Goal: Go to known website: Access a specific website the user already knows

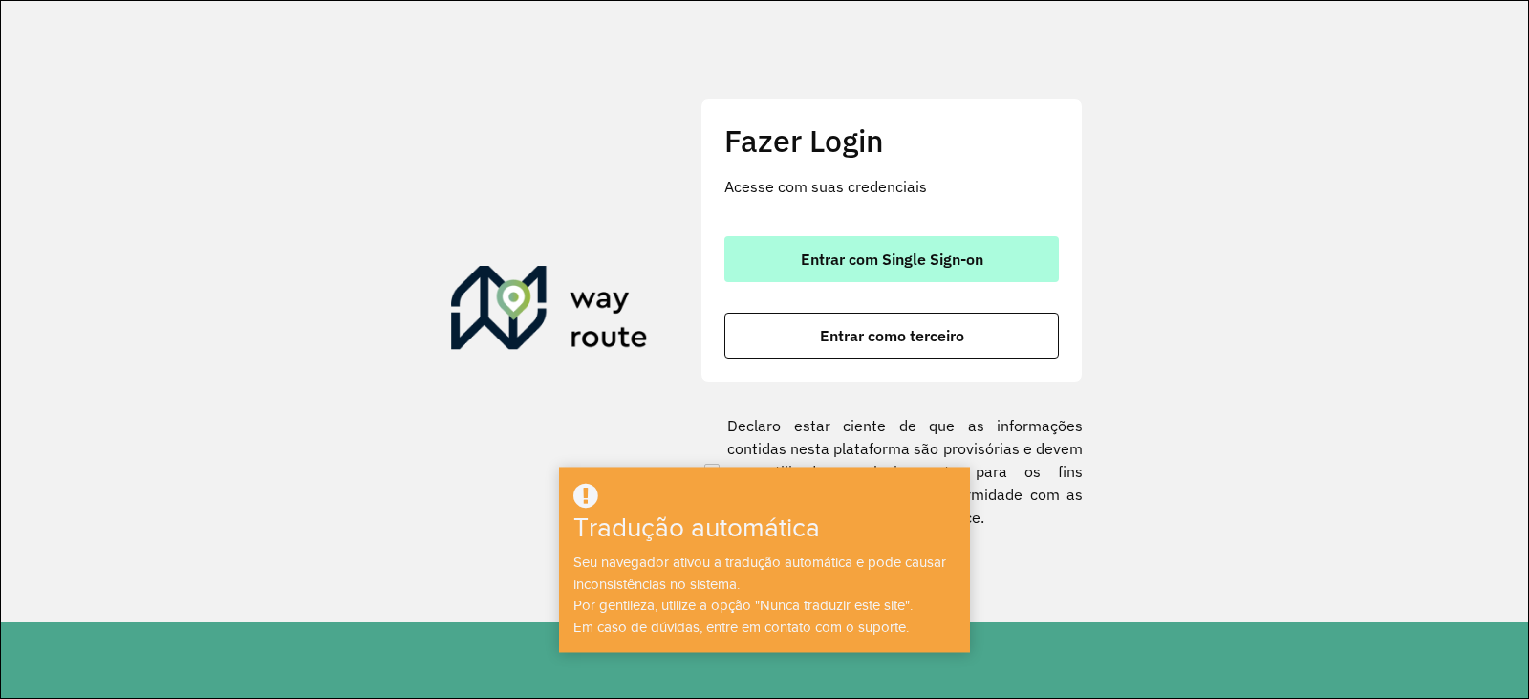
click at [932, 254] on font "Entrar com Single Sign-on" at bounding box center [892, 258] width 183 height 19
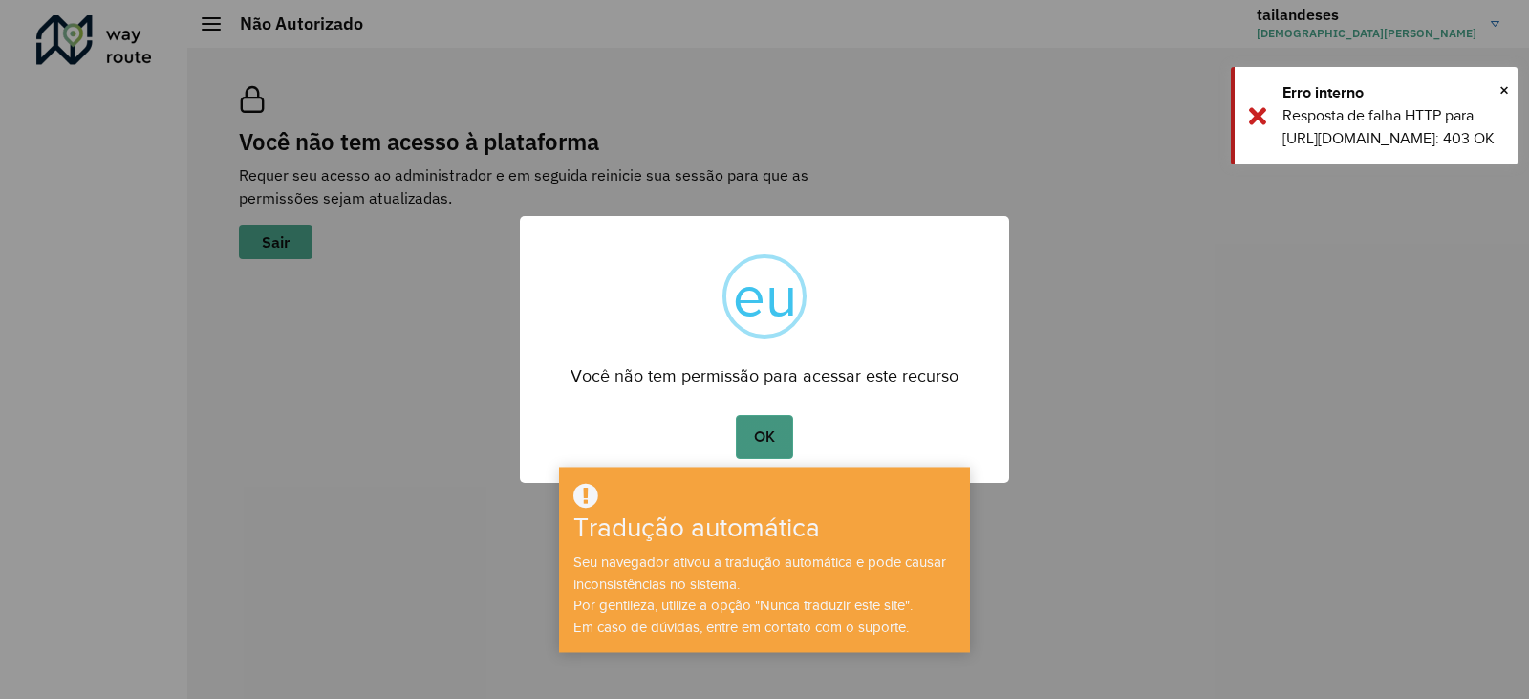
click at [769, 428] on font "OK" at bounding box center [764, 436] width 21 height 16
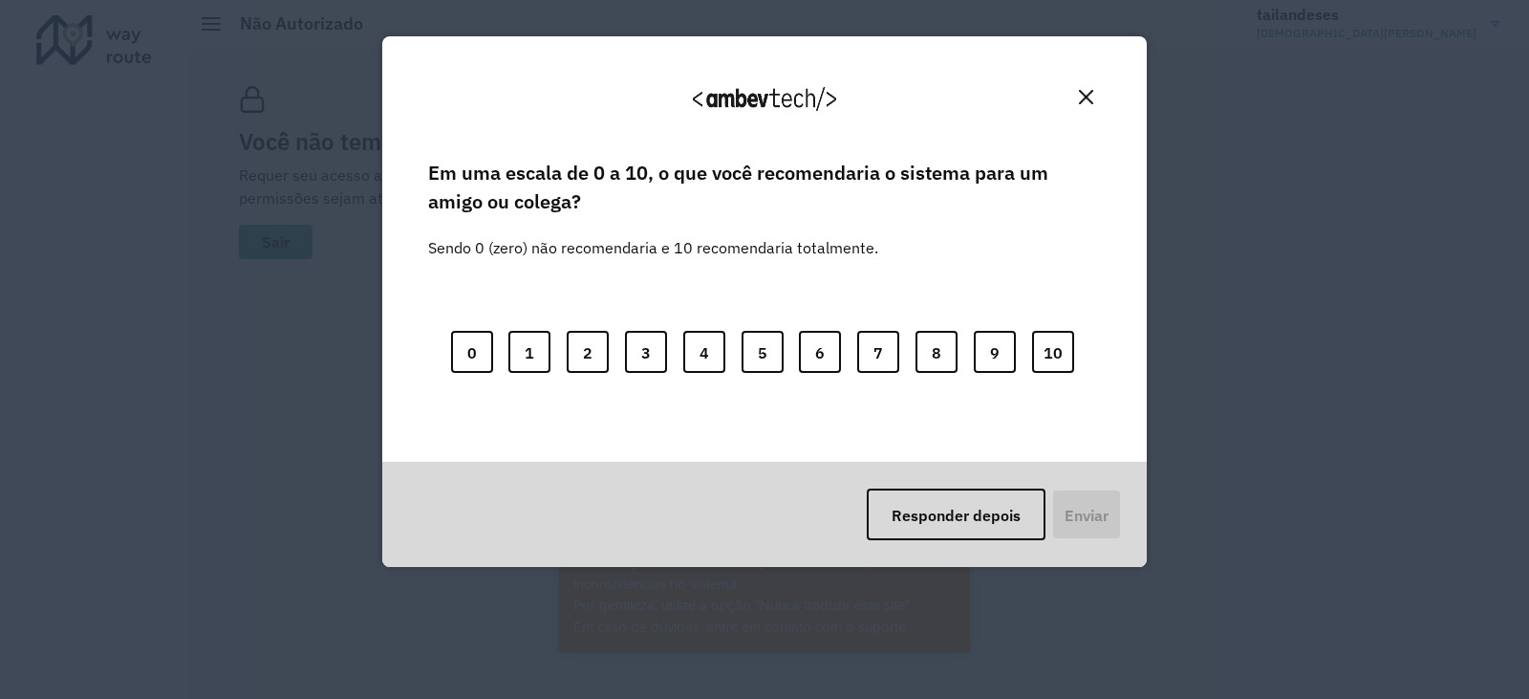
click at [1086, 90] on img "Fechar" at bounding box center [1086, 97] width 14 height 14
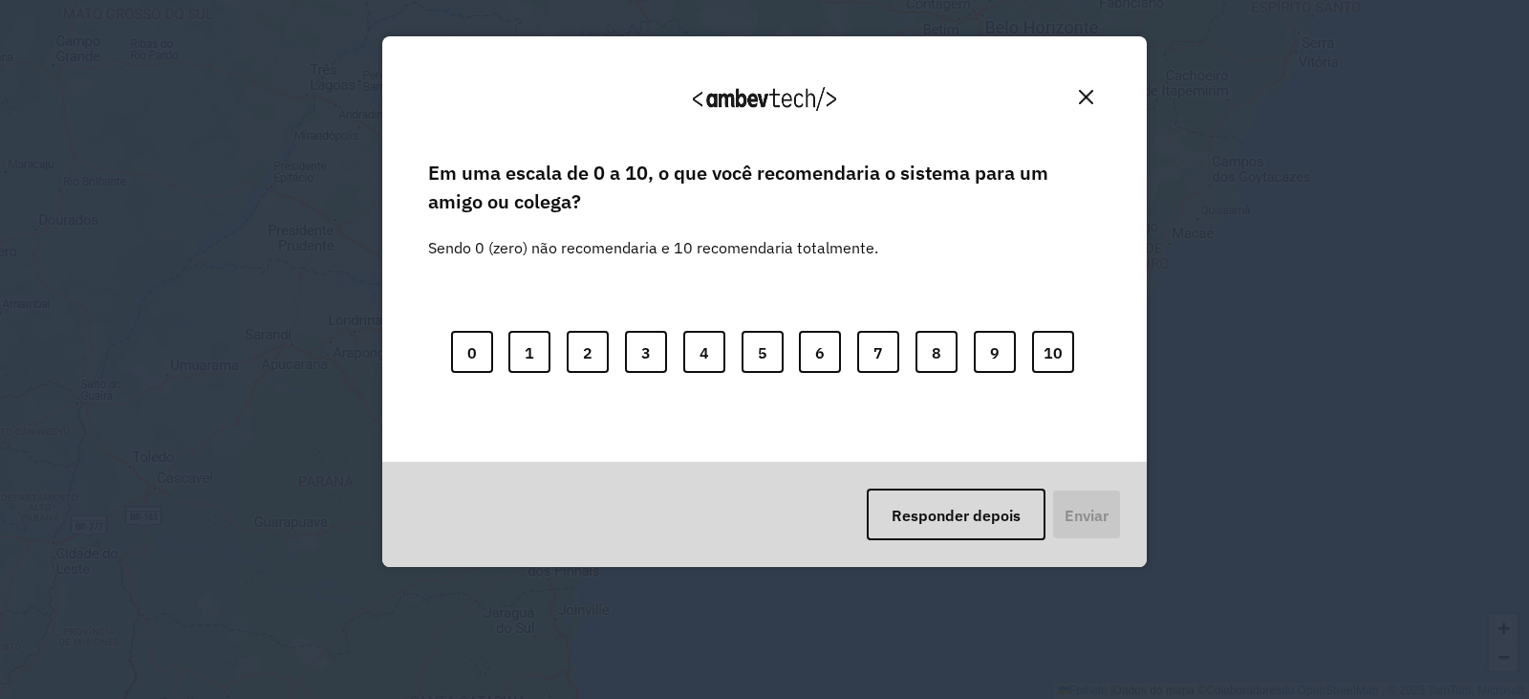
click at [1078, 104] on button "Fechar" at bounding box center [1086, 97] width 30 height 30
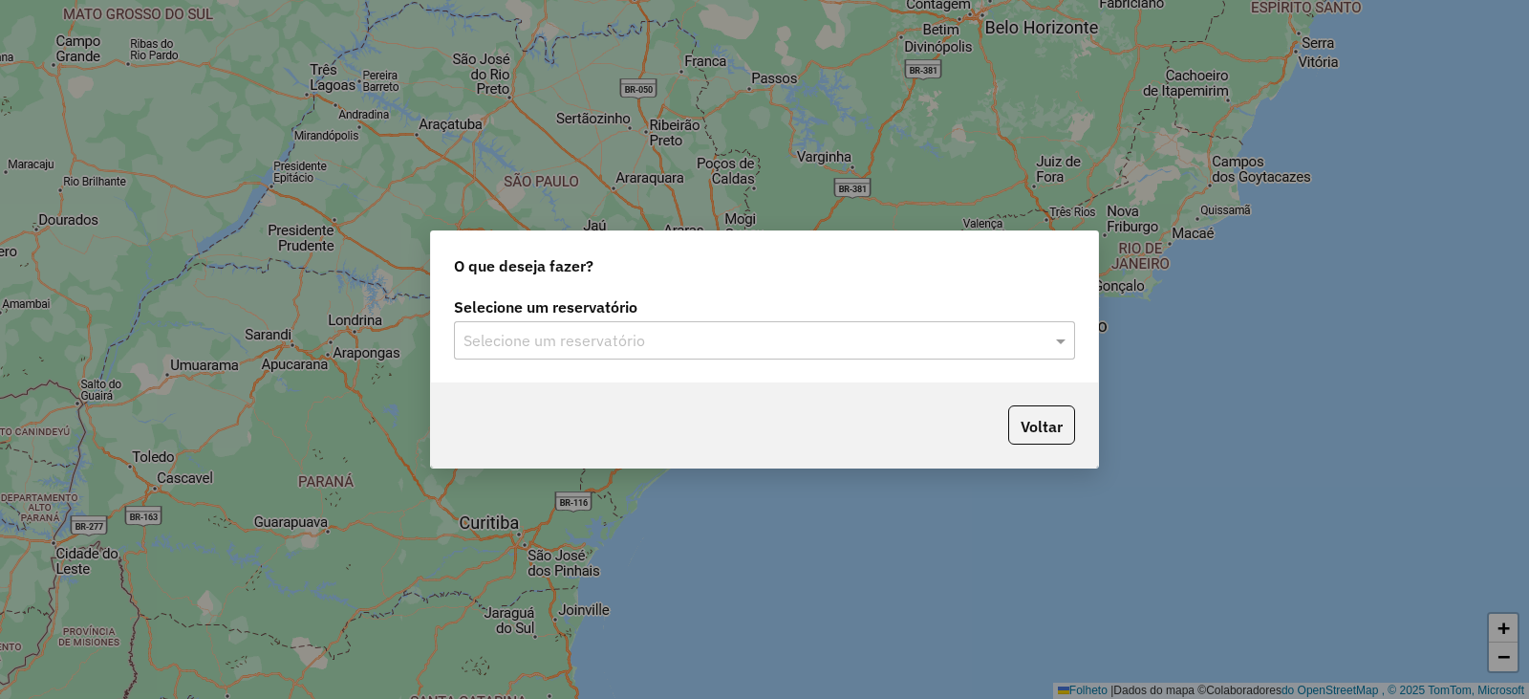
click at [921, 343] on input "text" at bounding box center [746, 341] width 564 height 23
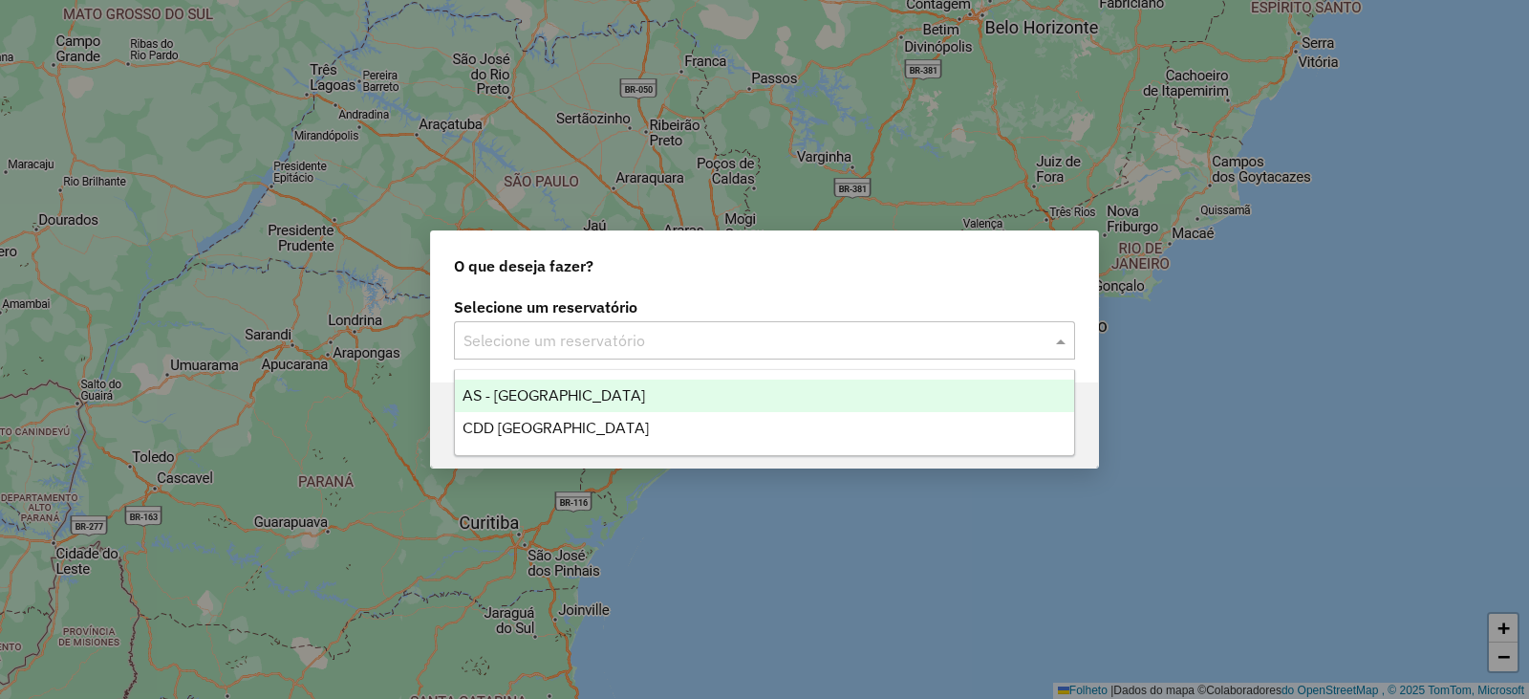
click at [669, 400] on div "AS - [GEOGRAPHIC_DATA]" at bounding box center [764, 395] width 619 height 32
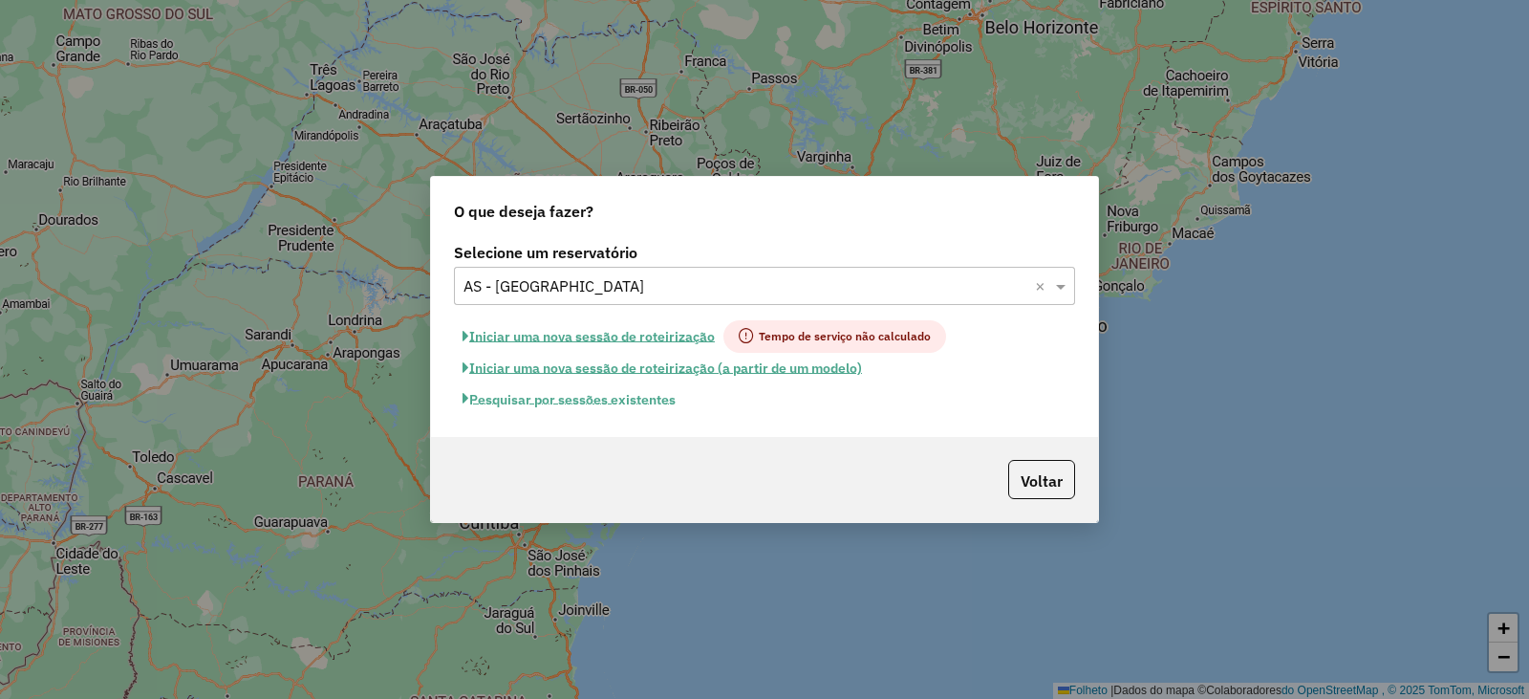
drag, startPoint x: 996, startPoint y: 516, endPoint x: 1010, endPoint y: 507, distance: 17.2
click at [1010, 507] on div "Voltar" at bounding box center [764, 479] width 667 height 85
click at [1030, 494] on button "Voltar" at bounding box center [1041, 479] width 67 height 39
